Goal: Task Accomplishment & Management: Manage account settings

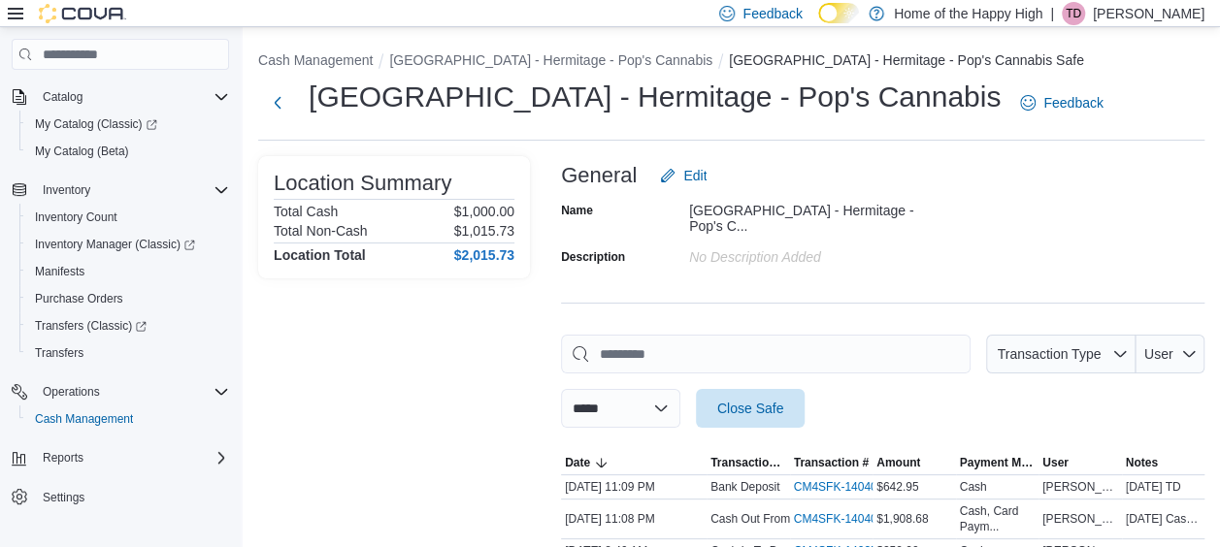
click at [1139, 14] on p "[PERSON_NAME]" at bounding box center [1148, 13] width 112 height 23
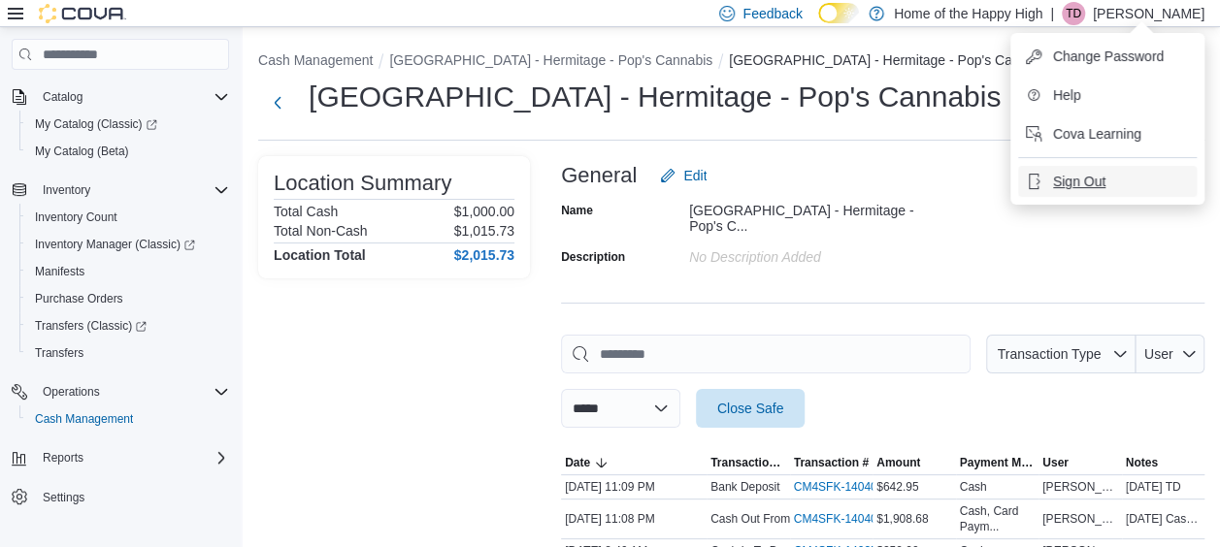
click at [1089, 179] on span "Sign Out" at bounding box center [1079, 181] width 52 height 19
